Goal: Transaction & Acquisition: Purchase product/service

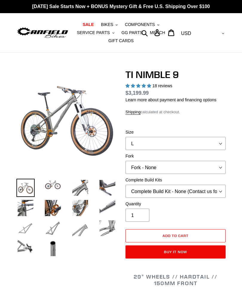
select select "highest-rating"
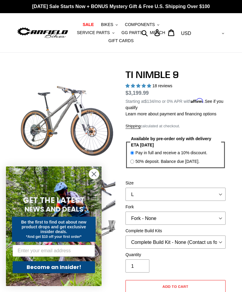
click at [108, 23] on span "BIKES" at bounding box center [107, 24] width 12 height 5
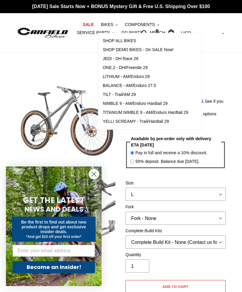
click at [135, 67] on span "ONE.2 - DH/Freeride 29" at bounding box center [125, 67] width 45 height 5
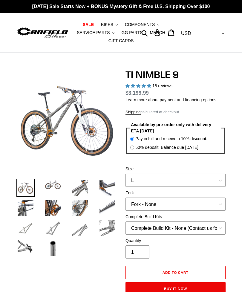
select select "highest-rating"
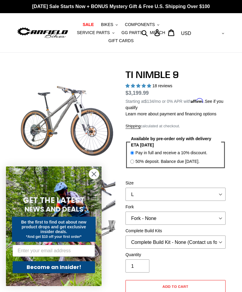
click at [106, 24] on span "BIKES" at bounding box center [107, 24] width 12 height 5
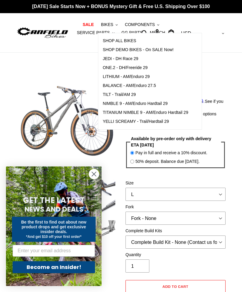
click at [141, 74] on span "LITHIUM - AM/Enduro 29" at bounding box center [126, 76] width 47 height 5
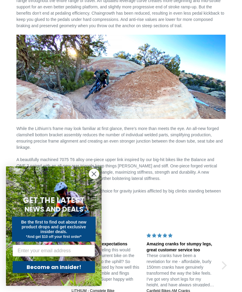
scroll to position [899, 0]
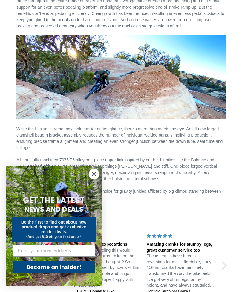
click at [187, 157] on span "A beautifully machined 7075 T6 alloy one-piece upper link inspired by our big-h…" at bounding box center [116, 169] width 200 height 24
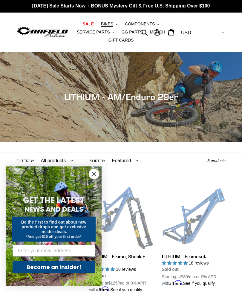
scroll to position [0, 0]
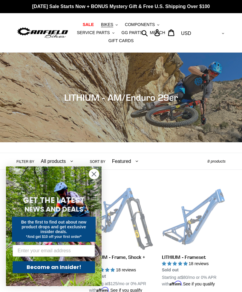
click at [109, 24] on span "BIKES" at bounding box center [107, 24] width 12 height 5
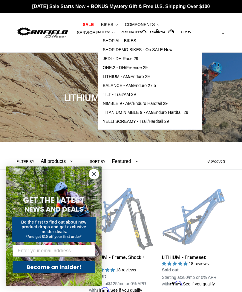
click at [145, 85] on span "BALANCE - AM/Enduro 27.5" at bounding box center [129, 85] width 53 height 5
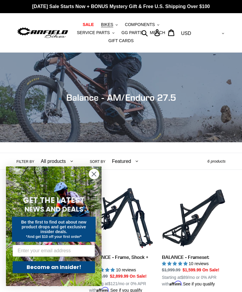
click at [147, 23] on span "COMPONENTS" at bounding box center [140, 24] width 30 height 5
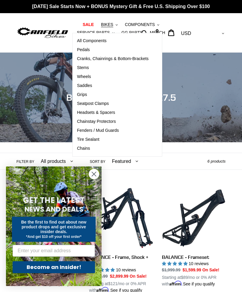
click at [80, 57] on span "Cranks, Chainrings & Bottom-Brackets" at bounding box center [113, 58] width 72 height 5
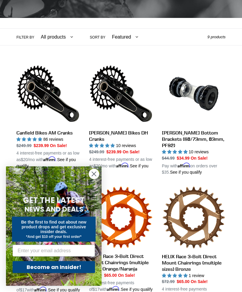
scroll to position [125, 0]
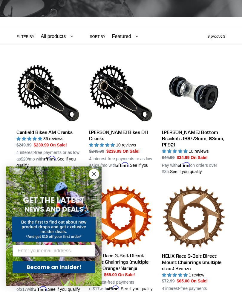
click at [31, 92] on link "Canfield Bikes AM Cranks" at bounding box center [48, 114] width 64 height 107
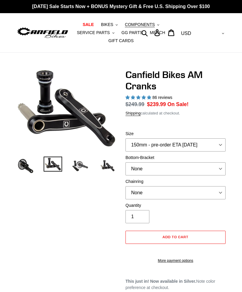
select select "highest-rating"
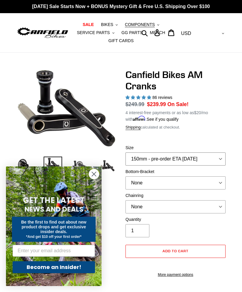
click at [204, 153] on select "150mm - pre-order ETA 9/30/25 155mm - pre-order ETA 9/30/25 160mm - pre-order E…" at bounding box center [175, 158] width 100 height 13
select select "155mm - pre-order ETA 9/30/25"
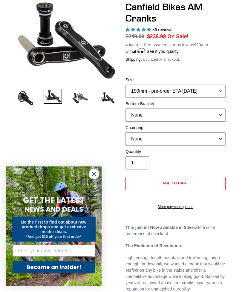
scroll to position [68, 0]
click at [215, 113] on select "None BSA Threaded 68/73mm Press Fit PF92" at bounding box center [175, 114] width 100 height 13
select select "BSA Threaded 68/73mm"
click at [213, 136] on select "None 30t Round (Boost 148) 30t Oval (Boost 148) 32t Round (Boost 148) 32t Oval …" at bounding box center [175, 138] width 100 height 13
select select "34t Round (Boost 148)"
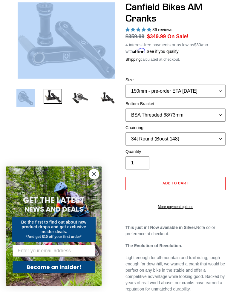
click at [96, 179] on circle "Close dialog" at bounding box center [94, 174] width 10 height 10
